Goal: Task Accomplishment & Management: Manage account settings

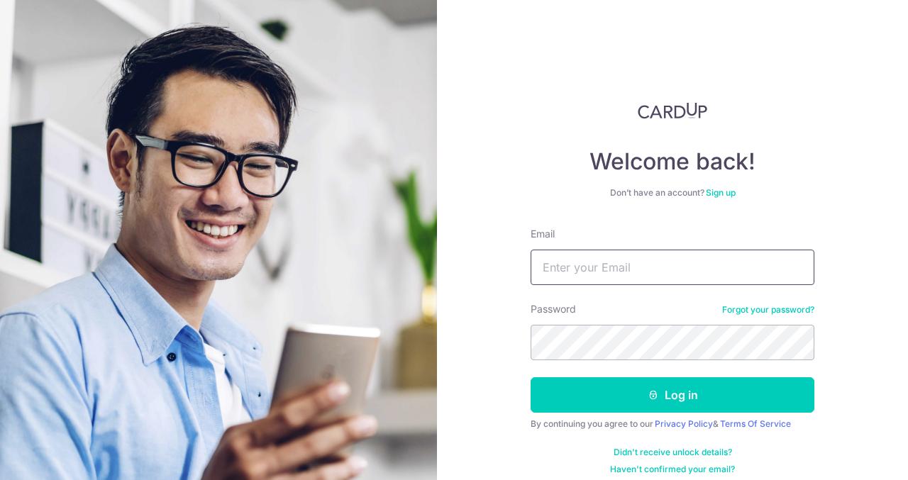
click at [600, 272] on input "Email" at bounding box center [673, 267] width 284 height 35
type input "[EMAIL_ADDRESS][DOMAIN_NAME]"
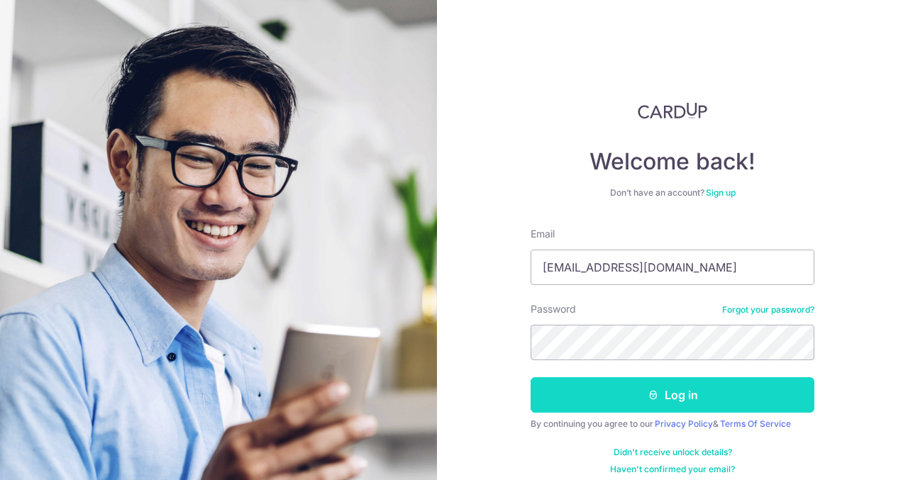
click at [675, 396] on button "Log in" at bounding box center [673, 394] width 284 height 35
